Goal: Task Accomplishment & Management: Complete application form

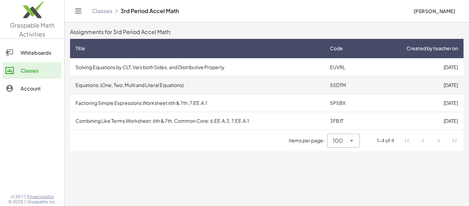
click at [389, 84] on td "[DATE]" at bounding box center [415, 85] width 96 height 18
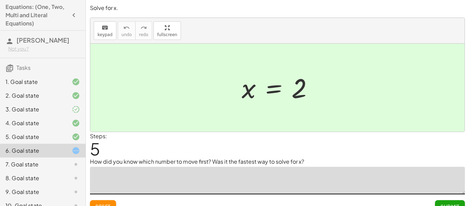
click at [450, 173] on textarea at bounding box center [277, 179] width 375 height 27
click at [458, 174] on textarea at bounding box center [277, 179] width 375 height 27
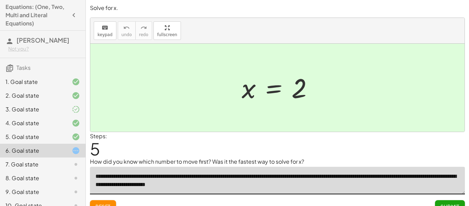
click at [238, 185] on textarea "**********" at bounding box center [277, 179] width 375 height 27
type textarea "**********"
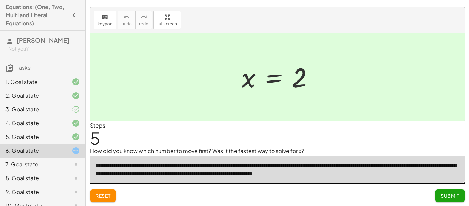
click at [453, 194] on span "Submit" at bounding box center [449, 195] width 19 height 6
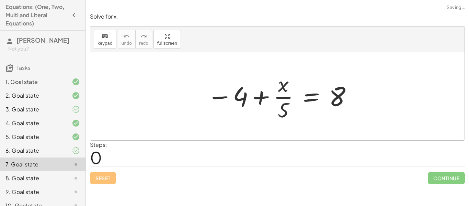
scroll to position [0, 0]
drag, startPoint x: 283, startPoint y: 110, endPoint x: 356, endPoint y: 119, distance: 72.6
click at [356, 119] on div at bounding box center [280, 96] width 153 height 53
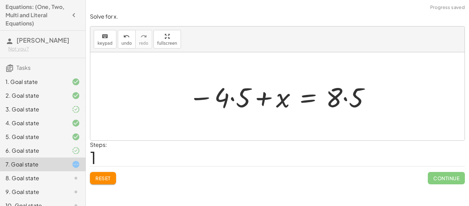
click at [232, 101] on div at bounding box center [279, 96] width 189 height 35
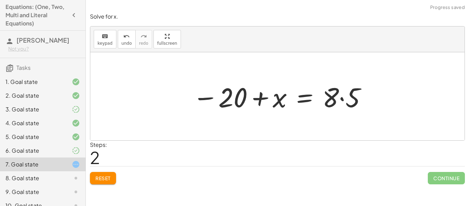
click at [344, 98] on div at bounding box center [280, 96] width 182 height 35
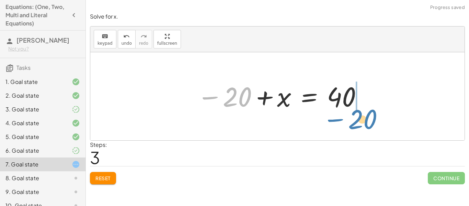
drag, startPoint x: 237, startPoint y: 95, endPoint x: 362, endPoint y: 117, distance: 127.2
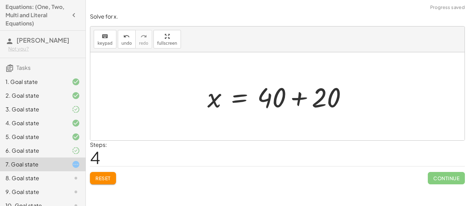
click at [298, 98] on div at bounding box center [280, 96] width 152 height 35
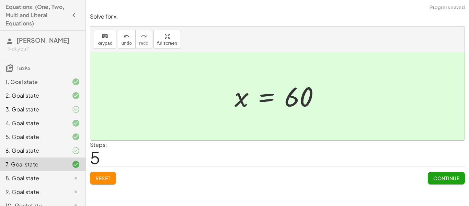
click at [450, 175] on span "Continue" at bounding box center [446, 178] width 26 height 6
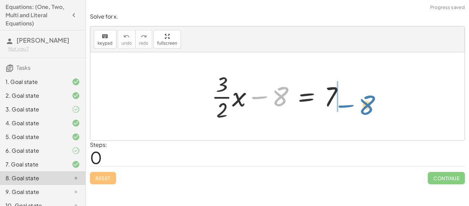
drag, startPoint x: 256, startPoint y: 94, endPoint x: 342, endPoint y: 103, distance: 86.9
click at [342, 103] on div at bounding box center [280, 96] width 144 height 53
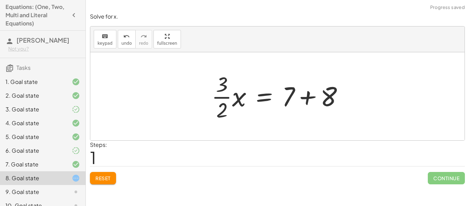
click at [306, 98] on div at bounding box center [280, 96] width 144 height 53
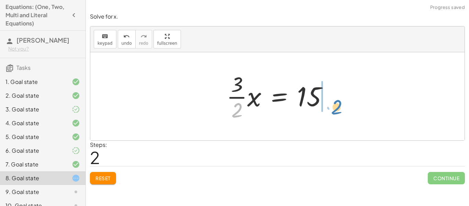
drag, startPoint x: 237, startPoint y: 108, endPoint x: 337, endPoint y: 104, distance: 99.6
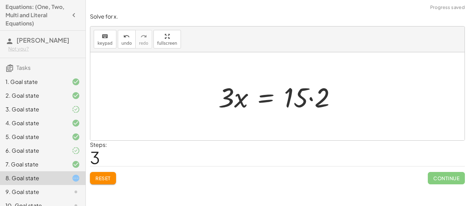
click at [311, 101] on div at bounding box center [280, 96] width 130 height 35
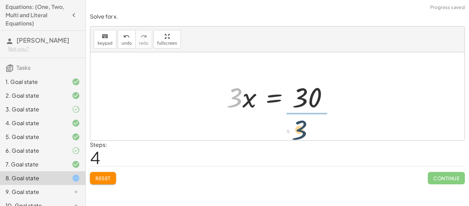
drag, startPoint x: 234, startPoint y: 94, endPoint x: 307, endPoint y: 125, distance: 79.5
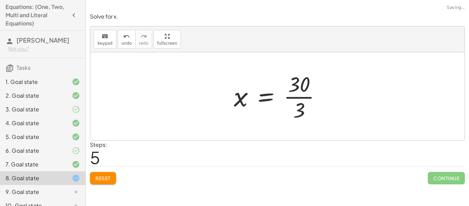
click at [307, 99] on div at bounding box center [280, 96] width 100 height 53
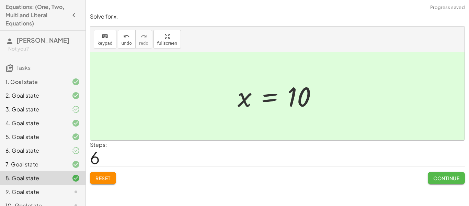
click at [446, 177] on span "Continue" at bounding box center [446, 178] width 26 height 6
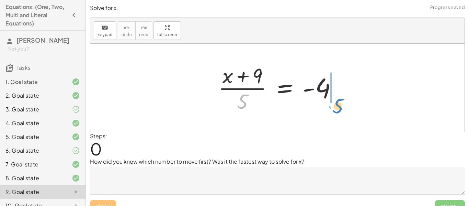
drag, startPoint x: 240, startPoint y: 100, endPoint x: 336, endPoint y: 103, distance: 96.1
click at [336, 103] on div at bounding box center [279, 87] width 131 height 53
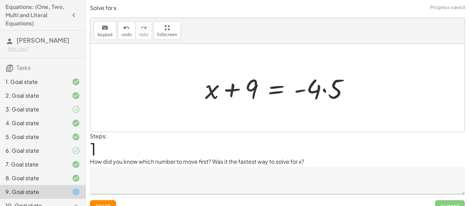
click at [325, 93] on div at bounding box center [279, 87] width 156 height 35
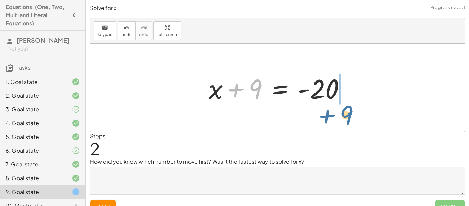
drag, startPoint x: 235, startPoint y: 87, endPoint x: 327, endPoint y: 112, distance: 94.6
click at [327, 112] on div "· ( + x + 9 ) · 5 = - 4 + x + 9 = · - 4 · 5 + 9 + x + 9 = - 20" at bounding box center [277, 88] width 374 height 88
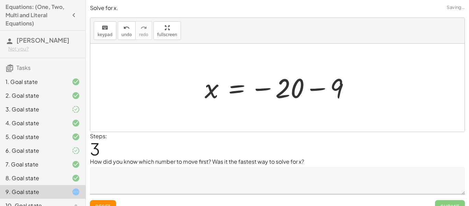
click at [314, 86] on div at bounding box center [280, 88] width 158 height 34
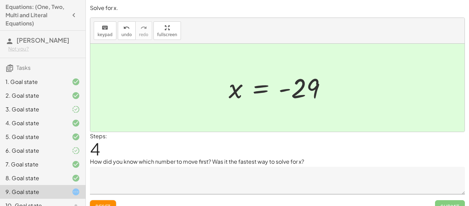
click at [69, 152] on div at bounding box center [70, 150] width 19 height 8
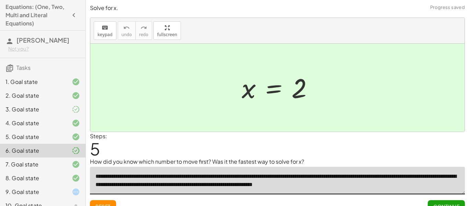
scroll to position [11, 0]
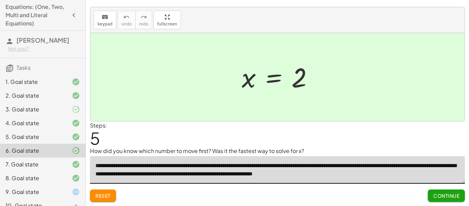
drag, startPoint x: 95, startPoint y: 178, endPoint x: 410, endPoint y: 205, distance: 316.2
click at [0, 0] on div "**********" at bounding box center [0, 0] width 0 height 0
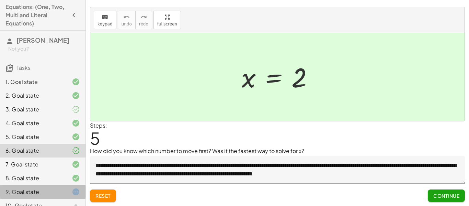
click at [40, 190] on div "9. Goal state" at bounding box center [32, 191] width 55 height 8
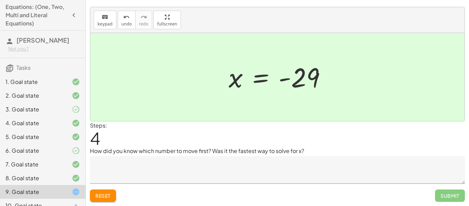
click at [117, 155] on div "How did you know which number to move first? Was it the fastest way to solve fo…" at bounding box center [277, 165] width 375 height 37
click at [119, 167] on textarea at bounding box center [277, 169] width 375 height 27
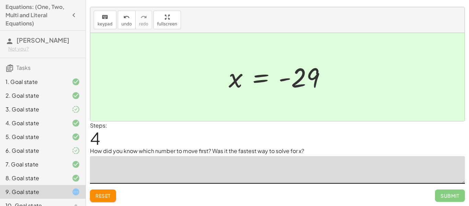
paste textarea "**********"
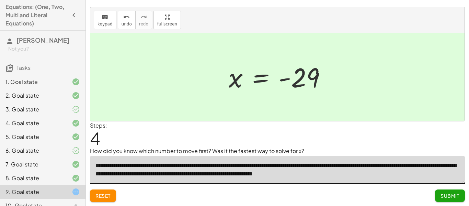
type textarea "**********"
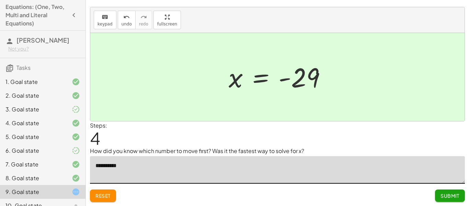
click at [96, 165] on textarea "*********" at bounding box center [277, 169] width 375 height 27
click at [144, 163] on textarea "**********" at bounding box center [277, 169] width 375 height 27
type textarea "**********"
click at [446, 190] on button "Submit" at bounding box center [450, 195] width 30 height 12
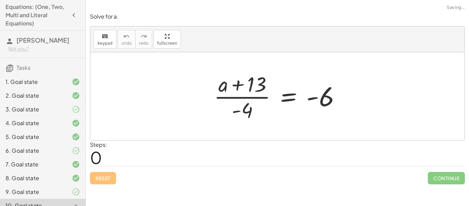
scroll to position [0, 0]
drag, startPoint x: 242, startPoint y: 105, endPoint x: 358, endPoint y: 101, distance: 116.1
click at [358, 101] on div "· - 4 · ( + a + 13 ) · - 4 = - 6" at bounding box center [277, 96] width 374 height 88
drag, startPoint x: 242, startPoint y: 107, endPoint x: 350, endPoint y: 94, distance: 108.2
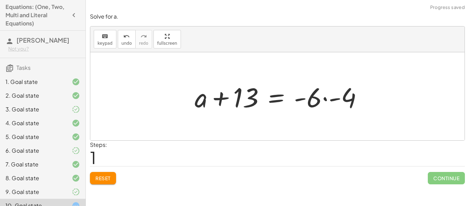
click at [333, 99] on div at bounding box center [281, 96] width 180 height 35
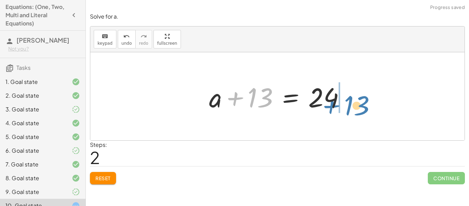
drag, startPoint x: 233, startPoint y: 103, endPoint x: 334, endPoint y: 109, distance: 100.4
click at [334, 109] on div at bounding box center [280, 96] width 148 height 35
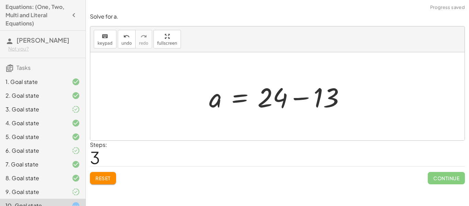
click at [302, 101] on div at bounding box center [280, 96] width 148 height 35
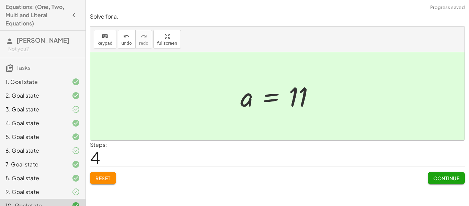
click at [448, 177] on span "Continue" at bounding box center [446, 178] width 26 height 6
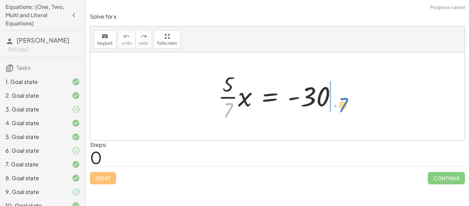
drag, startPoint x: 230, startPoint y: 110, endPoint x: 343, endPoint y: 104, distance: 112.7
click at [343, 104] on div at bounding box center [279, 96] width 131 height 53
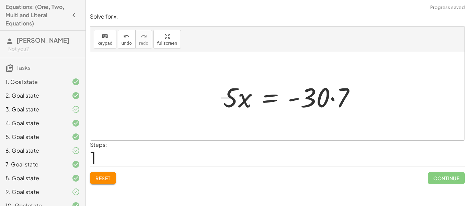
click at [332, 97] on div at bounding box center [292, 96] width 144 height 35
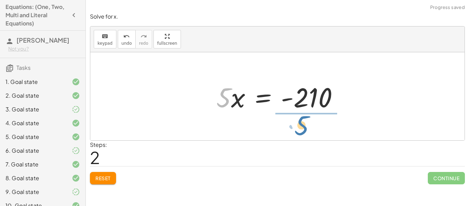
drag, startPoint x: 227, startPoint y: 96, endPoint x: 309, endPoint y: 117, distance: 84.6
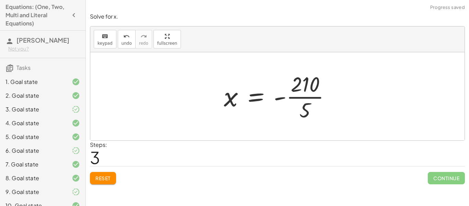
click at [311, 96] on div at bounding box center [279, 96] width 119 height 53
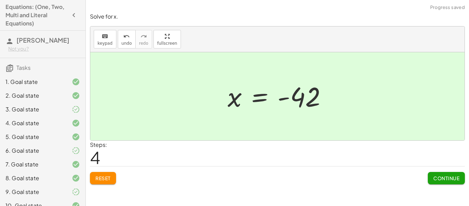
click at [435, 178] on span "Continue" at bounding box center [446, 178] width 26 height 6
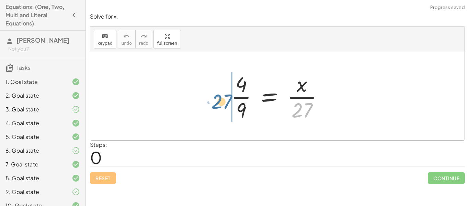
drag, startPoint x: 304, startPoint y: 114, endPoint x: 218, endPoint y: 103, distance: 86.8
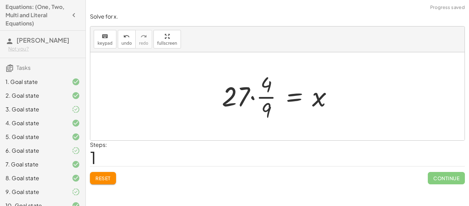
click at [254, 100] on div at bounding box center [279, 96] width 123 height 53
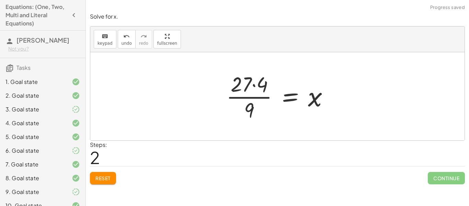
click at [254, 84] on div at bounding box center [280, 96] width 115 height 53
click at [263, 100] on div at bounding box center [279, 96] width 107 height 53
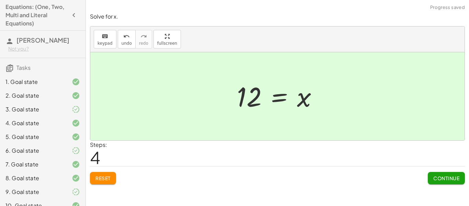
click at [436, 181] on button "Continue" at bounding box center [446, 178] width 37 height 12
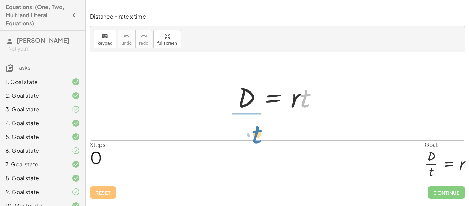
drag, startPoint x: 307, startPoint y: 106, endPoint x: 259, endPoint y: 142, distance: 60.3
click at [0, 0] on div "Distance = rate x time keyboard keypad undo undo redo redo fullscreen · t D = ·…" at bounding box center [0, 0] width 0 height 0
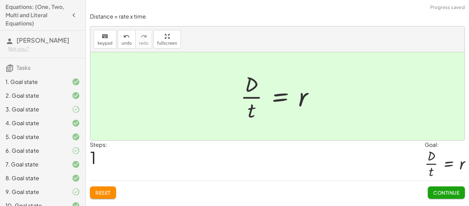
click at [440, 191] on span "Continue" at bounding box center [446, 192] width 26 height 6
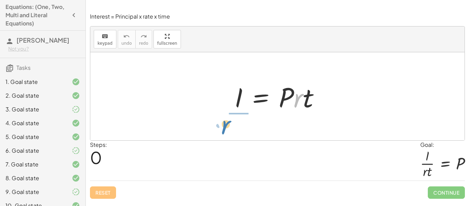
drag, startPoint x: 295, startPoint y: 103, endPoint x: 220, endPoint y: 129, distance: 79.3
click at [220, 129] on div "· r I = · P · r · t" at bounding box center [277, 96] width 374 height 88
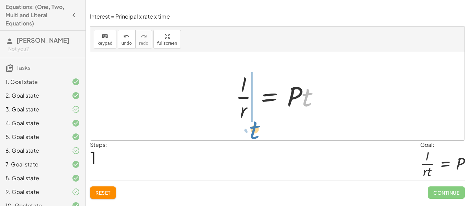
drag, startPoint x: 316, startPoint y: 106, endPoint x: 261, endPoint y: 135, distance: 62.2
click at [261, 135] on div "I = · P · r · t · t I = · P · r · t ·" at bounding box center [277, 96] width 374 height 88
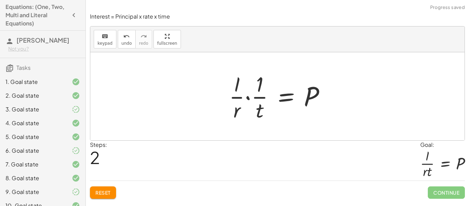
click at [248, 96] on div at bounding box center [279, 96] width 108 height 53
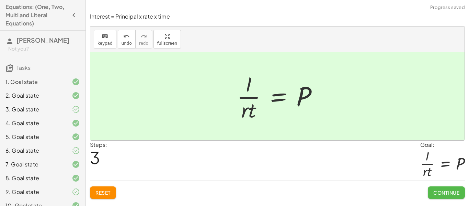
click at [436, 193] on span "Continue" at bounding box center [446, 192] width 26 height 6
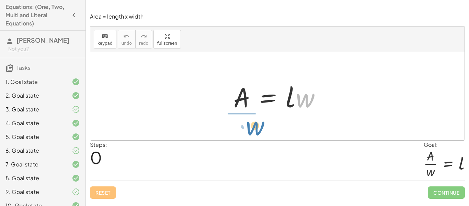
drag, startPoint x: 302, startPoint y: 104, endPoint x: 248, endPoint y: 130, distance: 59.6
click at [248, 130] on div "· w A = · l · w" at bounding box center [277, 96] width 374 height 88
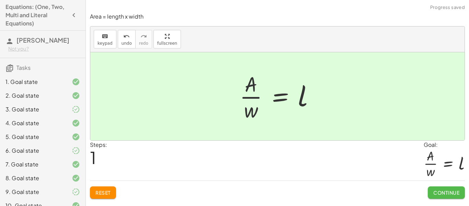
click at [442, 197] on button "Continue" at bounding box center [446, 192] width 37 height 12
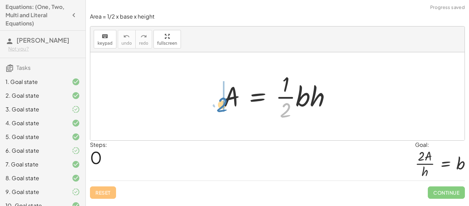
drag, startPoint x: 286, startPoint y: 115, endPoint x: 221, endPoint y: 109, distance: 64.4
click at [221, 109] on div at bounding box center [280, 96] width 120 height 53
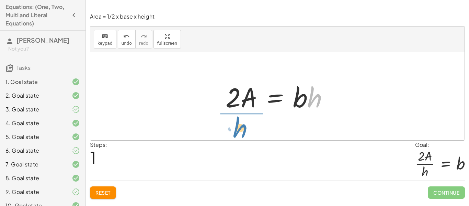
drag, startPoint x: 318, startPoint y: 104, endPoint x: 244, endPoint y: 135, distance: 80.9
click at [244, 135] on div "A = · · 1 · 2 · b · h · 2 · A = · 1 · b · h · h A = · 2 · b · h ·" at bounding box center [277, 96] width 374 height 88
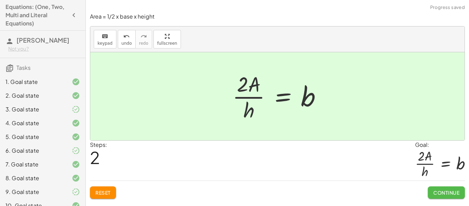
click at [434, 190] on span "Continue" at bounding box center [446, 192] width 26 height 6
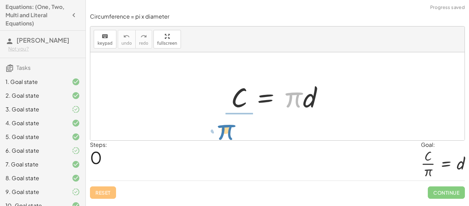
drag, startPoint x: 287, startPoint y: 93, endPoint x: 217, endPoint y: 124, distance: 76.7
click at [217, 124] on div "· π C = · π · d" at bounding box center [277, 96] width 374 height 88
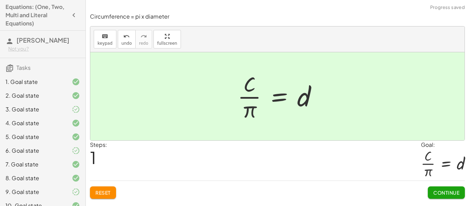
click at [440, 192] on span "Continue" at bounding box center [446, 192] width 26 height 6
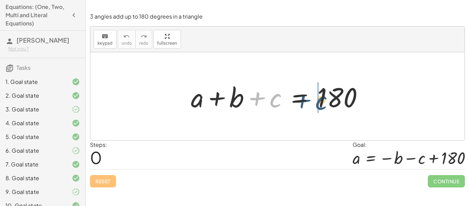
drag, startPoint x: 259, startPoint y: 100, endPoint x: 303, endPoint y: 98, distance: 44.0
click at [303, 98] on div at bounding box center [279, 96] width 185 height 35
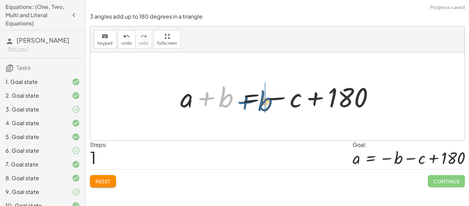
drag, startPoint x: 203, startPoint y: 100, endPoint x: 242, endPoint y: 102, distance: 39.2
click at [242, 102] on div at bounding box center [280, 96] width 206 height 35
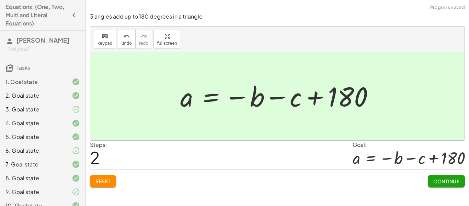
click at [443, 180] on span "Continue" at bounding box center [446, 181] width 26 height 6
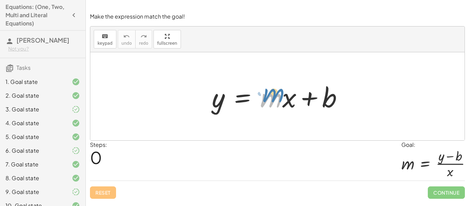
drag, startPoint x: 270, startPoint y: 101, endPoint x: 272, endPoint y: 97, distance: 5.1
click at [272, 97] on div at bounding box center [279, 96] width 143 height 35
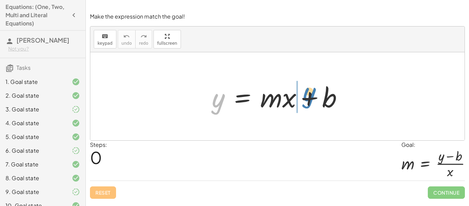
drag, startPoint x: 218, startPoint y: 102, endPoint x: 308, endPoint y: 96, distance: 90.1
click at [308, 96] on div at bounding box center [279, 96] width 143 height 35
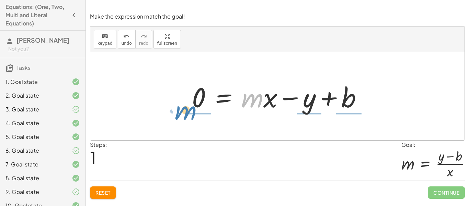
drag, startPoint x: 262, startPoint y: 96, endPoint x: 196, endPoint y: 110, distance: 67.0
click at [196, 110] on div at bounding box center [279, 96] width 183 height 35
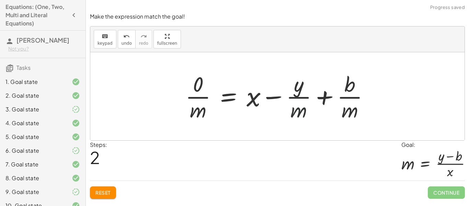
click at [297, 111] on div at bounding box center [280, 96] width 196 height 53
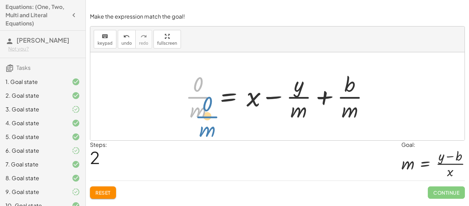
drag, startPoint x: 193, startPoint y: 91, endPoint x: 198, endPoint y: 106, distance: 15.7
click at [198, 106] on div at bounding box center [280, 96] width 196 height 53
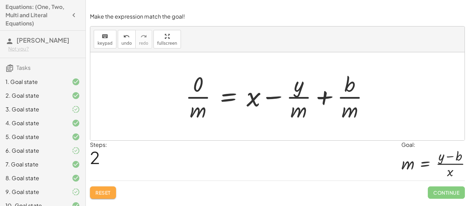
click at [102, 195] on span "Reset" at bounding box center [102, 192] width 15 height 6
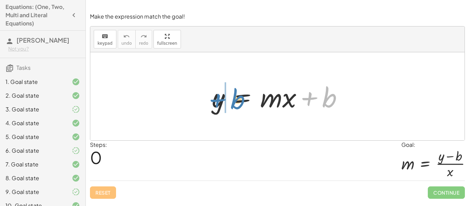
drag, startPoint x: 332, startPoint y: 103, endPoint x: 240, endPoint y: 104, distance: 92.0
click at [240, 104] on div at bounding box center [279, 96] width 143 height 35
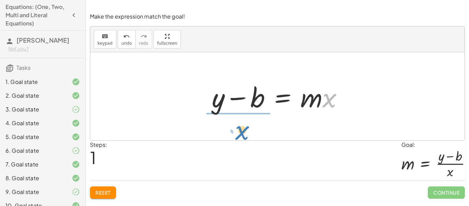
drag, startPoint x: 329, startPoint y: 107, endPoint x: 242, endPoint y: 138, distance: 92.7
click at [242, 138] on div "y = + · m · x + b · x y = · m · x b + −" at bounding box center [277, 96] width 374 height 88
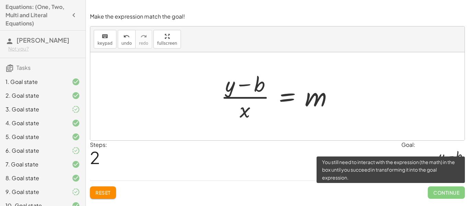
click at [443, 192] on span "Continue" at bounding box center [446, 192] width 37 height 12
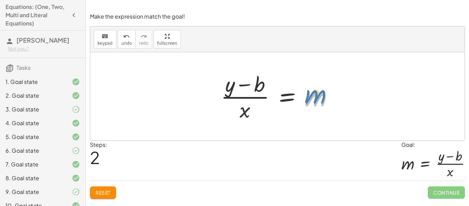
click at [321, 93] on div at bounding box center [279, 96] width 125 height 53
drag, startPoint x: 216, startPoint y: 77, endPoint x: 274, endPoint y: 115, distance: 68.9
click at [274, 115] on div "y = + · m · x + b + y − b = · m · x y = m · x b + − · ( )" at bounding box center [276, 96] width 133 height 56
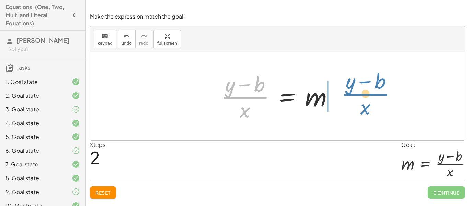
drag, startPoint x: 245, startPoint y: 97, endPoint x: 365, endPoint y: 94, distance: 120.5
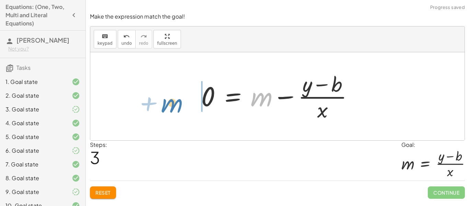
drag, startPoint x: 258, startPoint y: 101, endPoint x: 171, endPoint y: 107, distance: 87.0
click at [171, 107] on div "y = + · m · x + b + y − b = · m · x · ( + y − b ) · x = m + m y = m · x b + − ·…" at bounding box center [277, 96] width 374 height 88
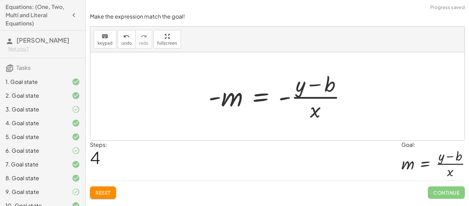
click at [286, 98] on div at bounding box center [280, 96] width 150 height 53
drag, startPoint x: 286, startPoint y: 98, endPoint x: 209, endPoint y: 102, distance: 76.9
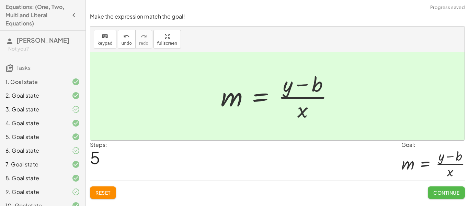
click at [438, 191] on span "Continue" at bounding box center [446, 192] width 26 height 6
